Goal: Task Accomplishment & Management: Manage account settings

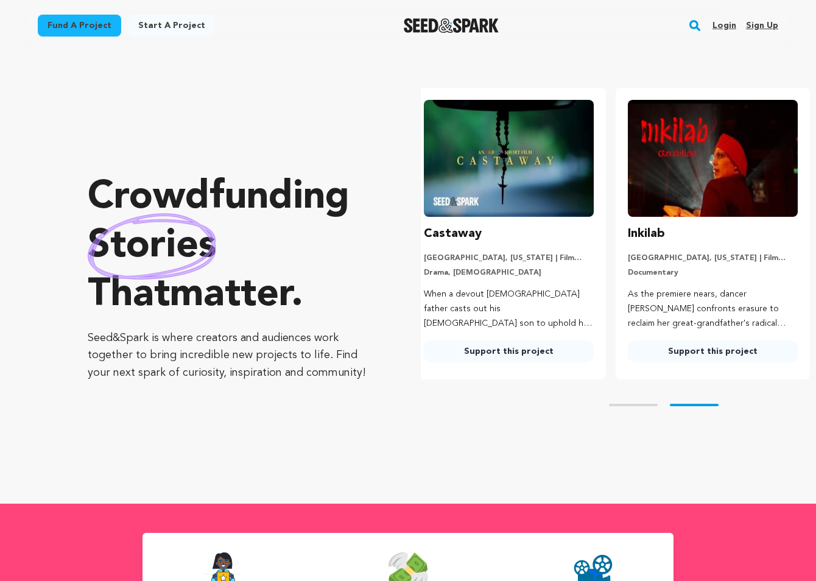
scroll to position [0, 213]
click at [726, 27] on link "Login" at bounding box center [724, 25] width 24 height 19
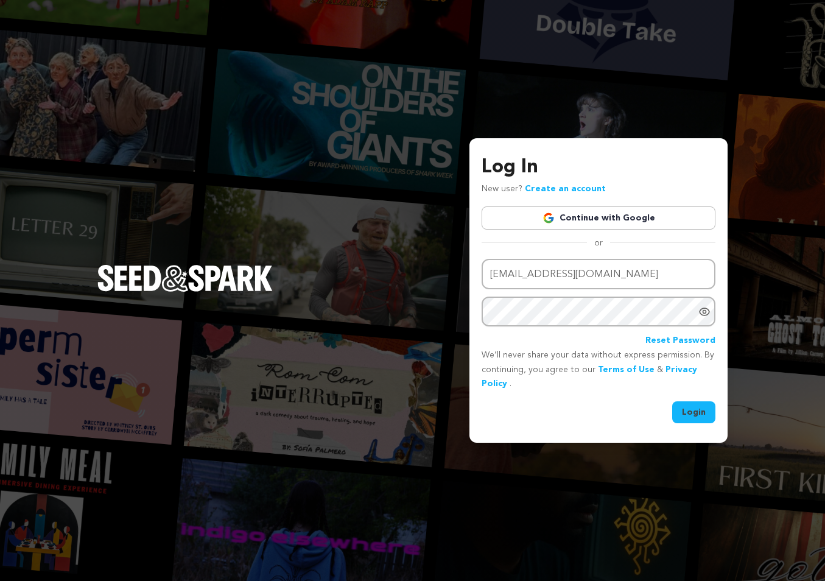
click at [691, 413] on button "Login" at bounding box center [693, 412] width 43 height 22
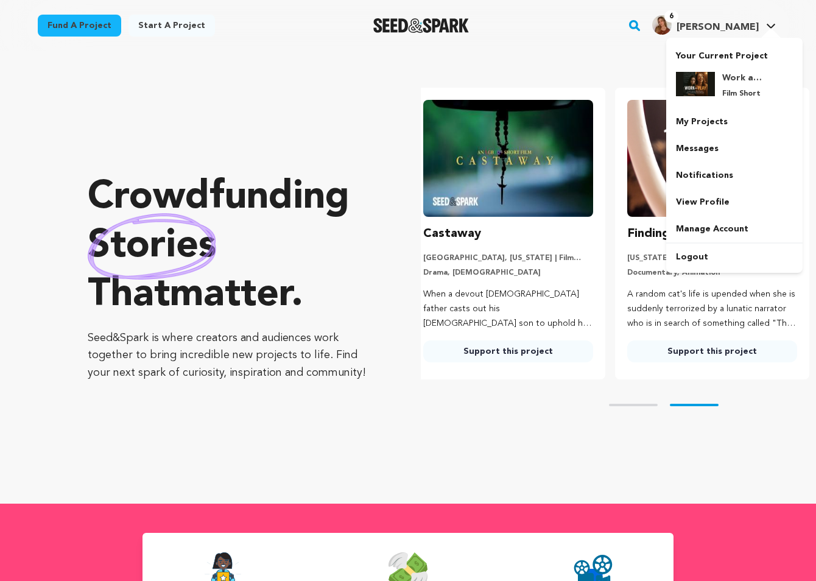
scroll to position [0, 213]
click at [721, 127] on link "My Projects" at bounding box center [734, 121] width 136 height 27
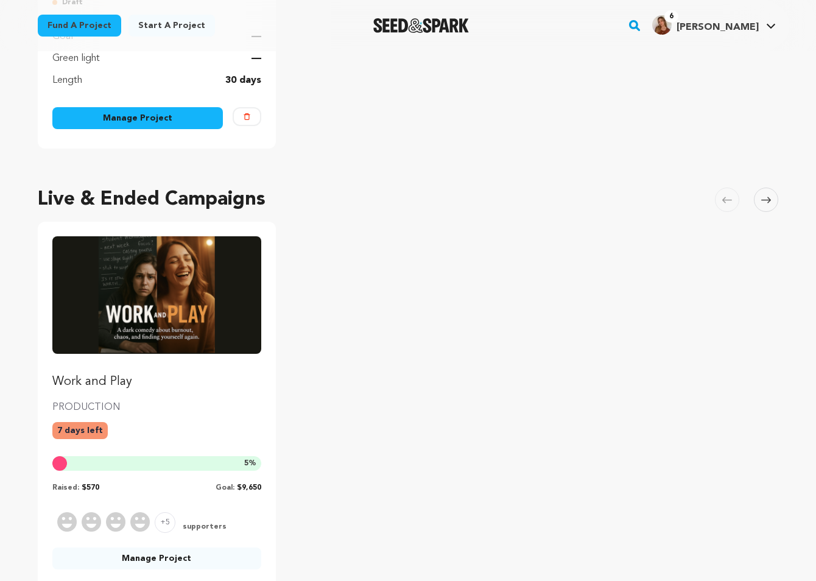
scroll to position [517, 0]
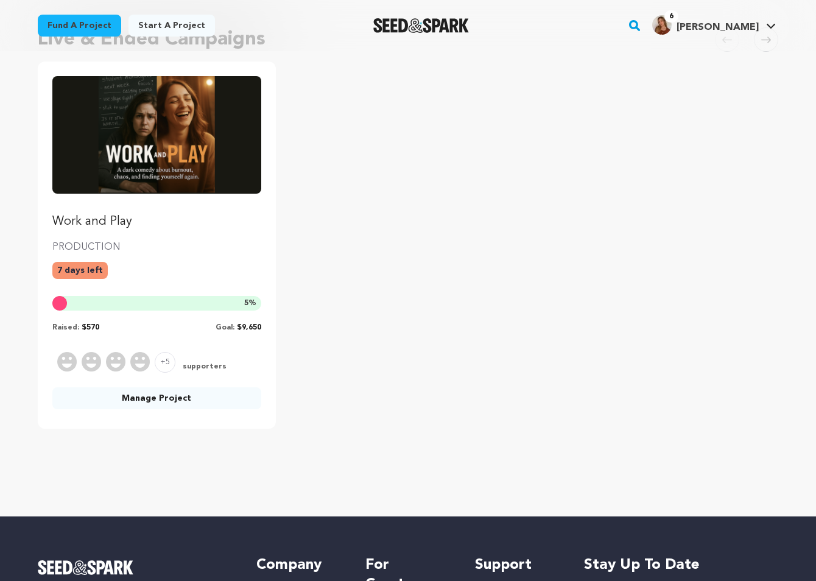
click at [233, 212] on div "Work and Play PRODUCTION 7 days left 5 % Raised: $570 Goal: $9,650" at bounding box center [156, 204] width 209 height 256
click at [215, 169] on img "Fund Work and Play" at bounding box center [156, 134] width 209 height 117
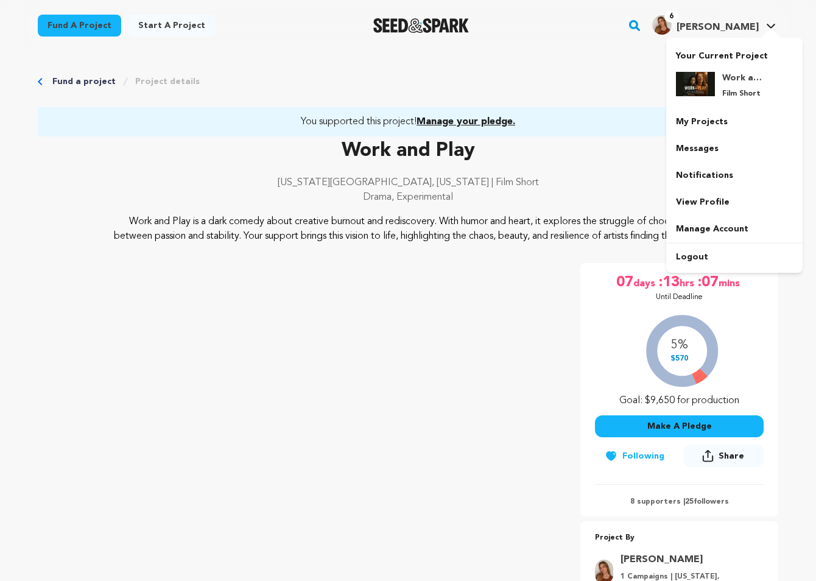
click at [732, 24] on span "Jackie C." at bounding box center [717, 28] width 82 height 10
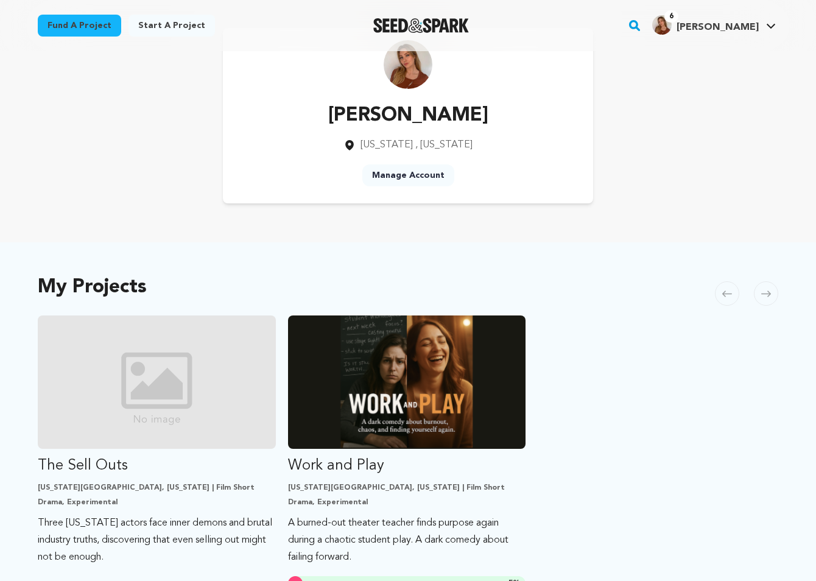
scroll to position [298, 0]
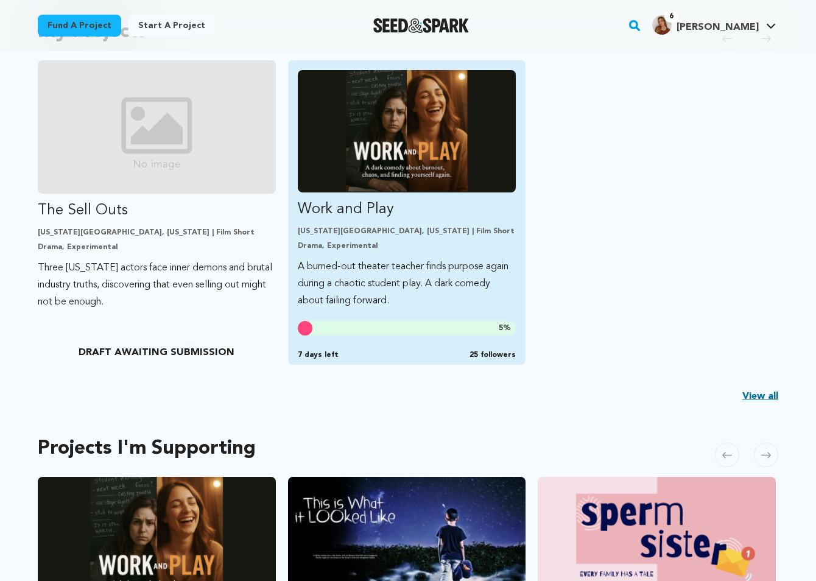
click at [491, 175] on img "Fund Work and Play" at bounding box center [407, 131] width 218 height 122
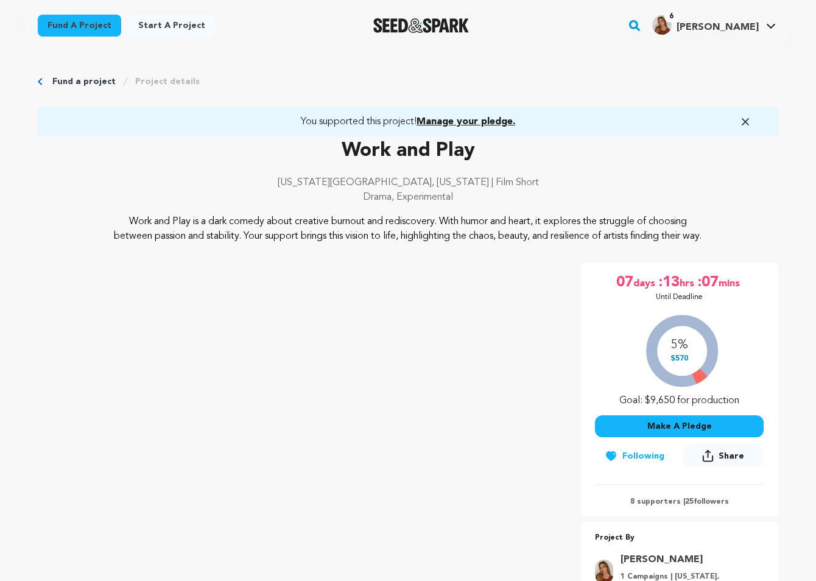
click at [738, 23] on span "[PERSON_NAME]" at bounding box center [717, 28] width 82 height 10
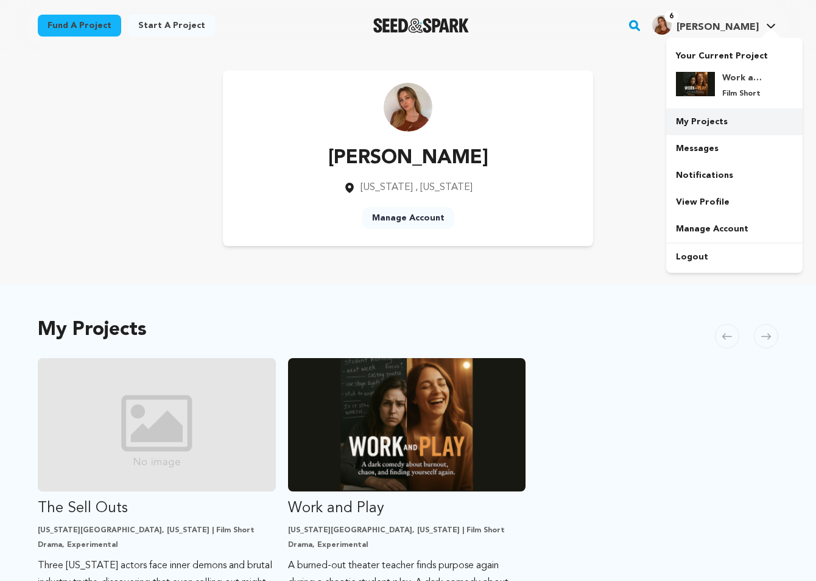
click at [706, 123] on link "My Projects" at bounding box center [734, 121] width 136 height 27
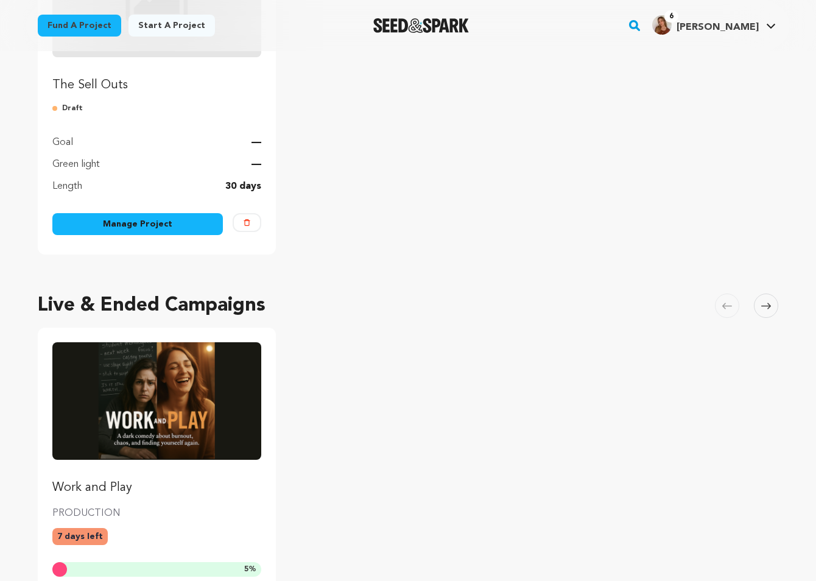
scroll to position [423, 0]
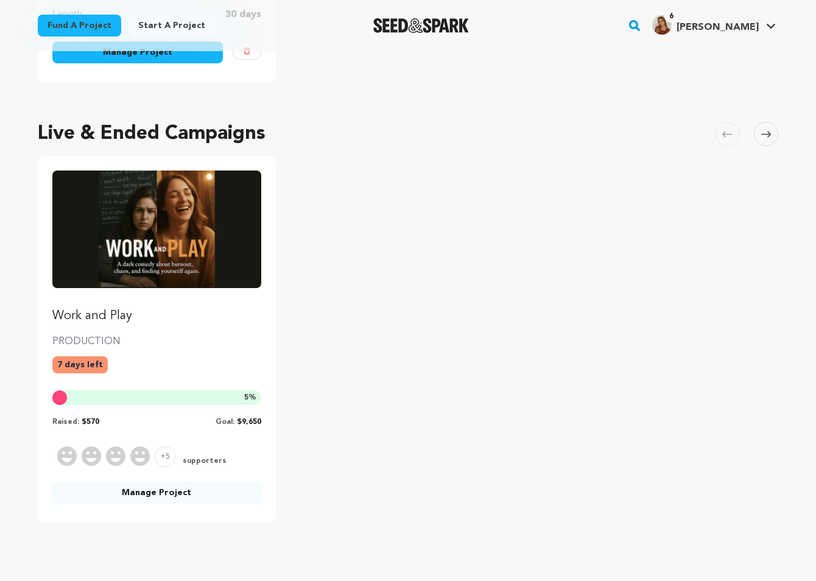
click at [164, 493] on link "Manage Project" at bounding box center [156, 492] width 209 height 22
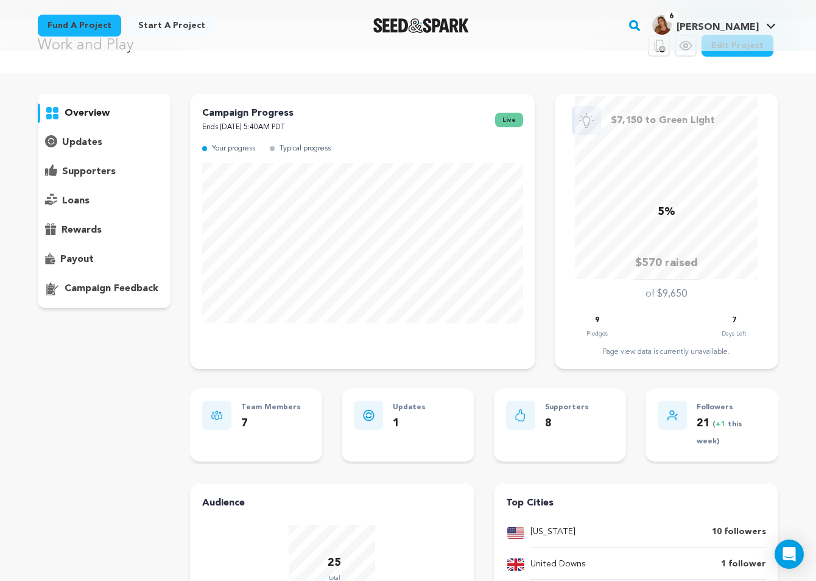
scroll to position [32, 0]
click at [96, 172] on p "supporters" at bounding box center [89, 173] width 54 height 15
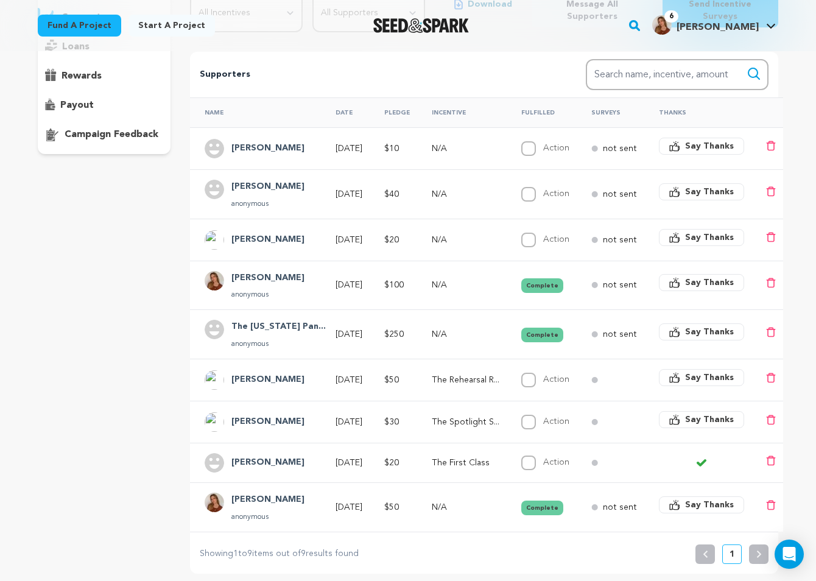
scroll to position [172, 0]
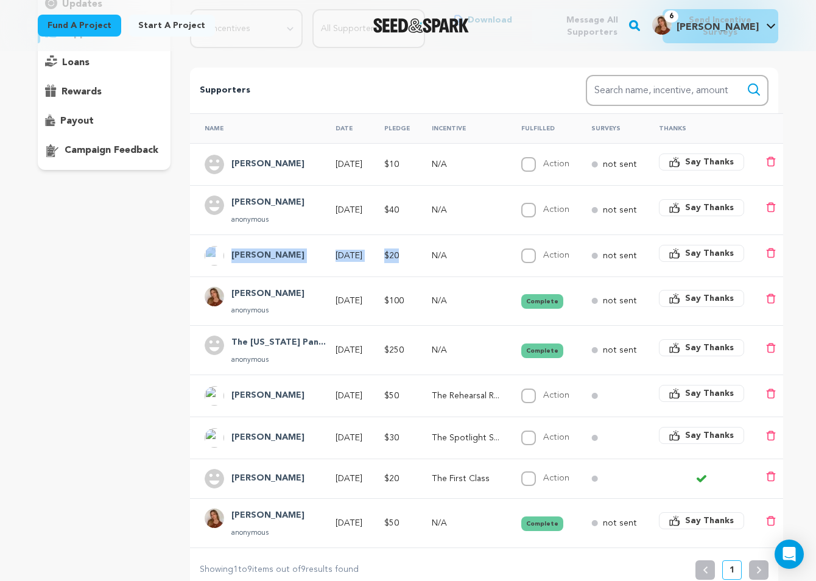
drag, startPoint x: 401, startPoint y: 154, endPoint x: 397, endPoint y: 246, distance: 92.0
click at [397, 247] on tbody "[PERSON_NAME] [DATE] $10 N/A Action Complete not sent" at bounding box center [486, 345] width 593 height 404
click at [411, 221] on td "$40" at bounding box center [392, 209] width 47 height 49
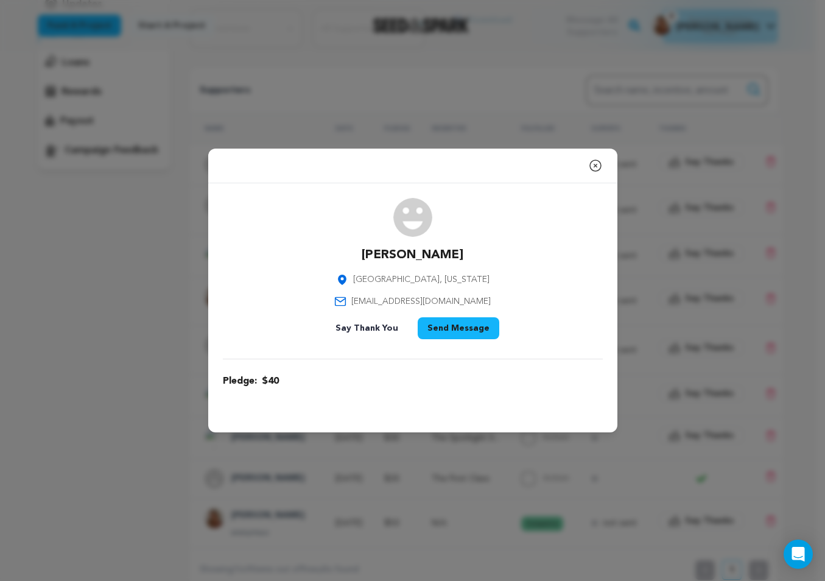
click at [595, 165] on icon "button" at bounding box center [595, 165] width 11 height 11
